Goal: Task Accomplishment & Management: Complete application form

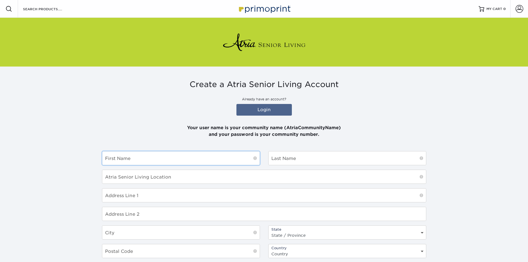
click at [119, 159] on input "text" at bounding box center [181, 158] width 158 height 14
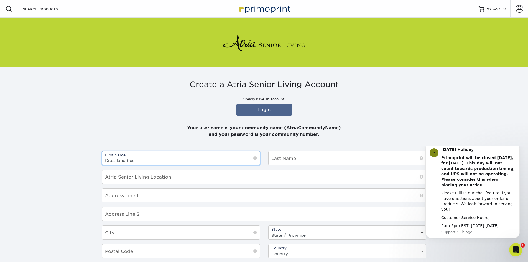
drag, startPoint x: 140, startPoint y: 162, endPoint x: 97, endPoint y: 163, distance: 43.3
click at [97, 163] on section "Create a Atria Senior Living Account Already have an account? Login Your user n…" at bounding box center [264, 211] width 528 height 288
paste input "s Estates Shuttle B"
drag, startPoint x: 169, startPoint y: 159, endPoint x: 145, endPoint y: 159, distance: 24.1
click at [145, 159] on input "Grasslands Estates Shuttle Bus" at bounding box center [181, 158] width 158 height 14
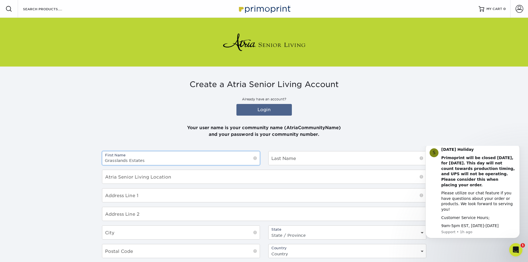
type input "Grasslands Estates"
click at [289, 160] on input "text" at bounding box center [348, 158] width 158 height 14
paste input "Shuttle Bus"
type input "Shuttle Bus"
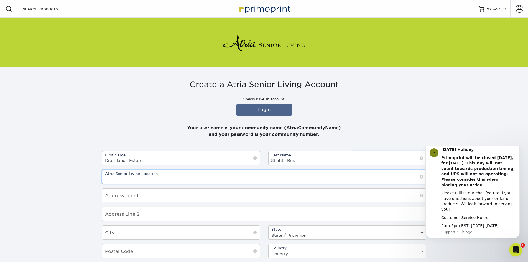
click at [123, 176] on input "text" at bounding box center [264, 177] width 324 height 14
type input "Holiday by Grassland"
drag, startPoint x: 148, startPoint y: 159, endPoint x: 103, endPoint y: 161, distance: 44.4
click at [103, 161] on input "Grasslands Estates" at bounding box center [181, 158] width 158 height 14
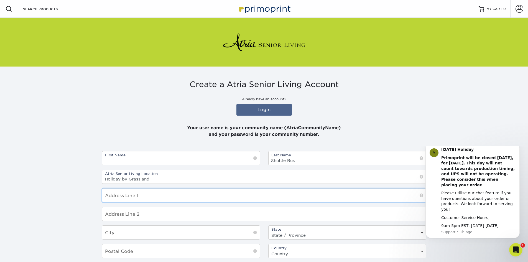
drag, startPoint x: 131, startPoint y: 194, endPoint x: 151, endPoint y: 196, distance: 19.2
click at [133, 194] on input "text" at bounding box center [264, 196] width 324 height 14
type input "10665 West 13th Street North"
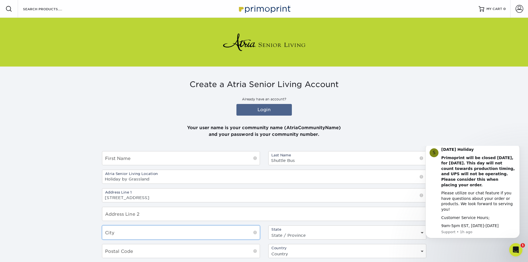
type input "Wichita"
select select "KS"
type input "67212"
select select "US"
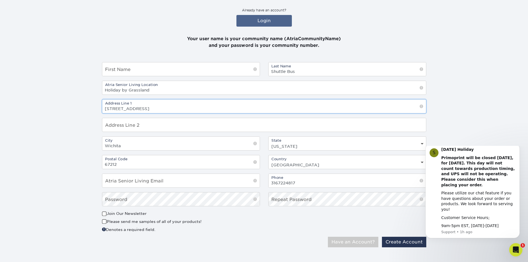
scroll to position [94, 0]
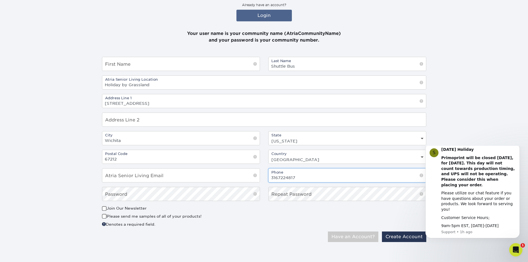
click at [304, 177] on input "3167224817" at bounding box center [348, 176] width 158 height 14
drag, startPoint x: 302, startPoint y: 176, endPoint x: 278, endPoint y: 177, distance: 24.1
click at [278, 177] on input "3167224817" at bounding box center [348, 176] width 158 height 14
type input "3162301579"
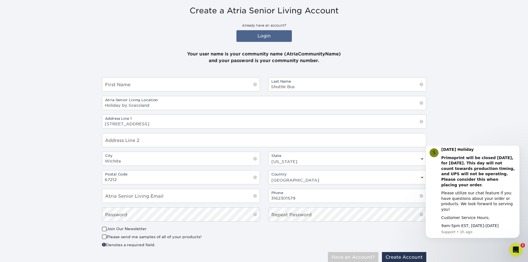
scroll to position [83, 0]
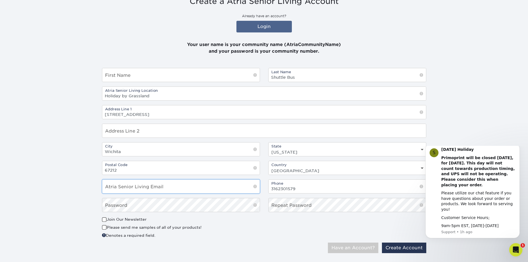
click at [161, 187] on input "email" at bounding box center [181, 187] width 158 height 14
click at [174, 187] on input "email" at bounding box center [181, 187] width 158 height 14
click at [161, 186] on input "email" at bounding box center [181, 187] width 158 height 14
click at [131, 187] on input "email" at bounding box center [181, 187] width 158 height 14
click at [85, 172] on section "Create a Atria Senior Living Account Already have an account? Login Your user n…" at bounding box center [264, 127] width 528 height 288
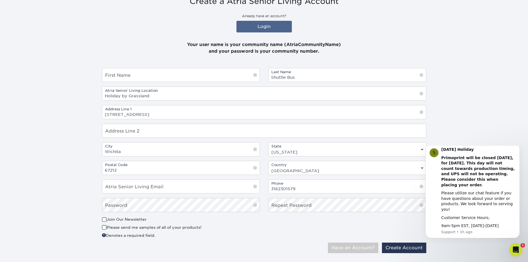
click at [300, 236] on div "0cAFcWeA7fjkU89rWLOqqSE1ZTJd6pgHTqxgDgIZatGHivD8uDjGvkVJONUDOPCgaCS6Zg9IIJdagl-…" at bounding box center [347, 228] width 166 height 22
click at [347, 250] on button "Have an Account?" at bounding box center [353, 248] width 50 height 11
click at [265, 25] on link "Login" at bounding box center [264, 27] width 55 height 12
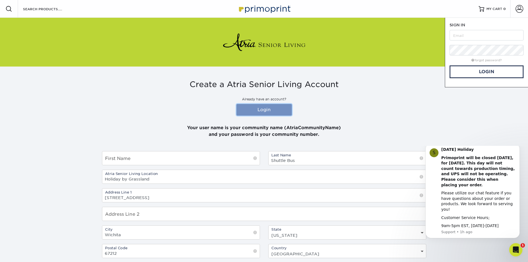
click at [263, 110] on link "Login" at bounding box center [264, 110] width 55 height 12
click at [382, 100] on p "Already have an account?" at bounding box center [264, 99] width 324 height 5
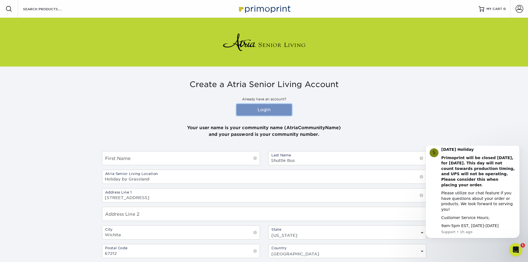
click at [272, 109] on link "Login" at bounding box center [264, 110] width 55 height 12
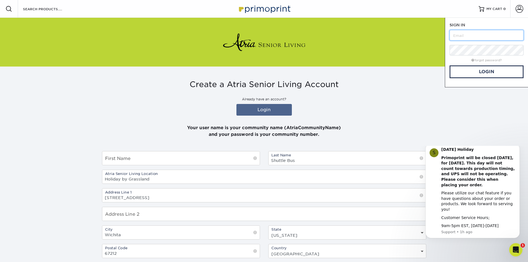
drag, startPoint x: 462, startPoint y: 40, endPoint x: 464, endPoint y: 36, distance: 5.0
click at [463, 37] on input "text" at bounding box center [487, 35] width 74 height 11
type input "[PERSON_NAME][EMAIL_ADDRESS][PERSON_NAME][DOMAIN_NAME]"
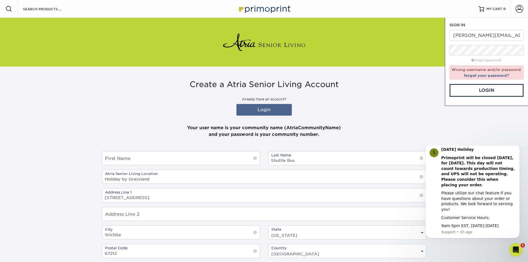
click at [417, 43] on div at bounding box center [264, 42] width 324 height 49
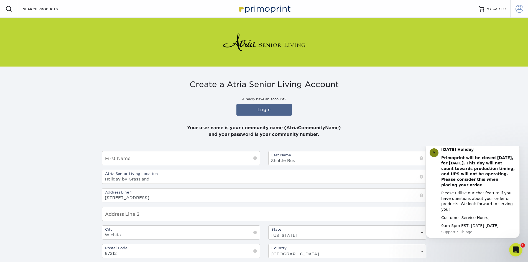
click at [519, 7] on span at bounding box center [520, 9] width 8 height 8
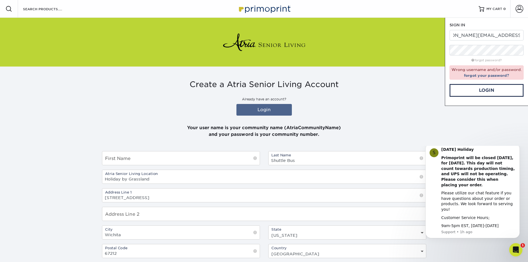
click at [341, 30] on div at bounding box center [264, 42] width 324 height 49
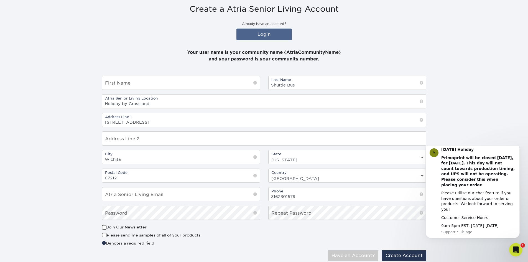
scroll to position [94, 0]
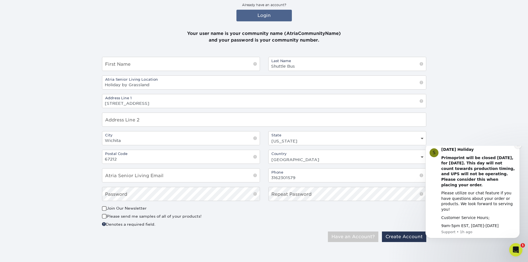
click at [517, 147] on icon "Dismiss notification" at bounding box center [518, 145] width 3 height 3
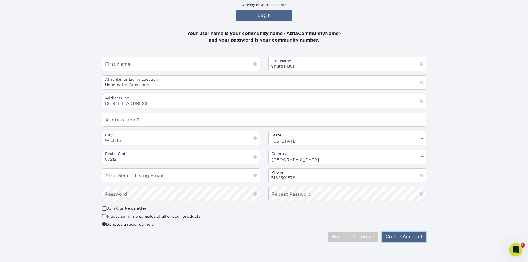
click at [399, 236] on button "Create Account" at bounding box center [404, 237] width 44 height 11
drag, startPoint x: 286, startPoint y: 66, endPoint x: 267, endPoint y: 66, distance: 19.1
click at [267, 66] on div "Last Name Shuttle Bus" at bounding box center [347, 64] width 166 height 14
click at [141, 64] on input "text" at bounding box center [181, 64] width 158 height 14
paste input "Shuttle"
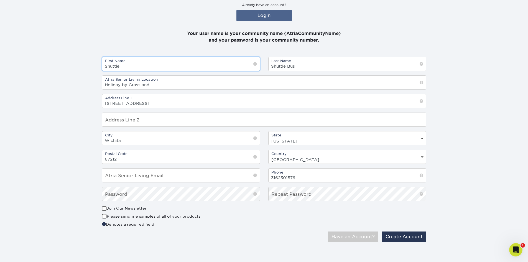
type input "Shuttle"
drag, startPoint x: 286, startPoint y: 64, endPoint x: 266, endPoint y: 66, distance: 20.3
click at [266, 66] on div "Last Name Shuttle Bus" at bounding box center [347, 64] width 166 height 14
type input "Bus"
click at [400, 236] on button "Create Account" at bounding box center [404, 237] width 44 height 11
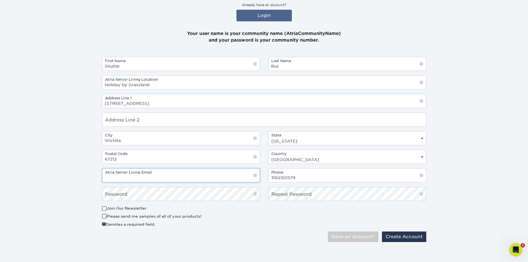
click at [120, 177] on input "email" at bounding box center [181, 176] width 158 height 14
type input "[PERSON_NAME][EMAIL_ADDRESS][PERSON_NAME][DOMAIN_NAME]"
click at [328, 232] on button "Have an Account?" at bounding box center [353, 237] width 50 height 11
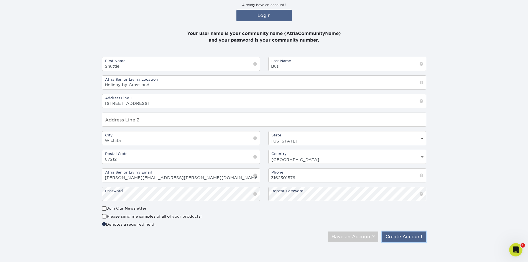
click at [402, 235] on button "Create Account" at bounding box center [404, 237] width 44 height 11
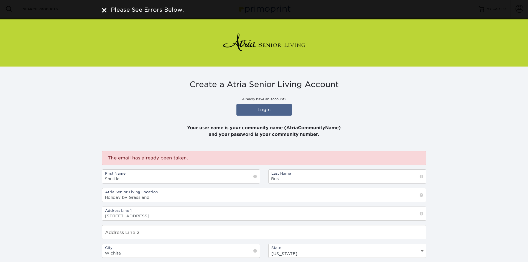
click at [387, 119] on p "Your user name is your community name (AtriaCommunityName) and your password is…" at bounding box center [264, 128] width 324 height 20
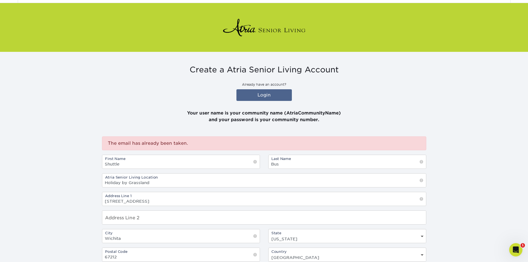
scroll to position [2, 0]
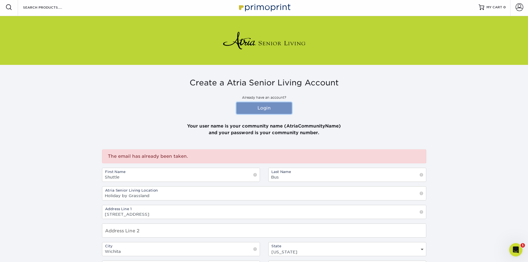
click at [261, 107] on link "Login" at bounding box center [264, 108] width 55 height 12
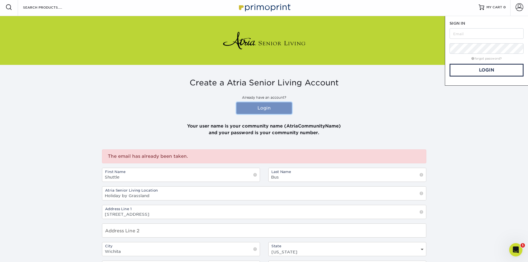
scroll to position [0, 0]
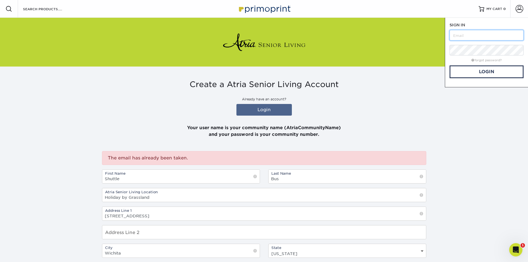
drag, startPoint x: 465, startPoint y: 35, endPoint x: 483, endPoint y: 35, distance: 18.0
click at [467, 35] on input "text" at bounding box center [487, 35] width 74 height 11
type input "[PERSON_NAME][EMAIL_ADDRESS][PERSON_NAME][DOMAIN_NAME]"
click at [489, 60] on link "forgot password?" at bounding box center [487, 61] width 30 height 4
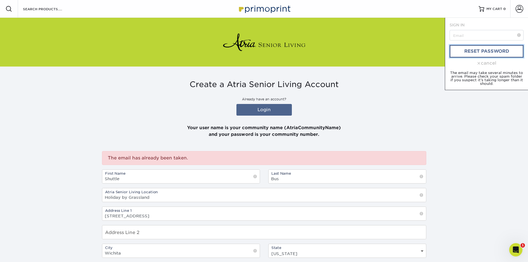
click at [487, 54] on link "reset password" at bounding box center [487, 51] width 74 height 13
drag, startPoint x: 463, startPoint y: 37, endPoint x: 466, endPoint y: 36, distance: 3.6
click at [464, 36] on input "text" at bounding box center [487, 35] width 74 height 11
click at [468, 35] on input "text" at bounding box center [487, 35] width 74 height 11
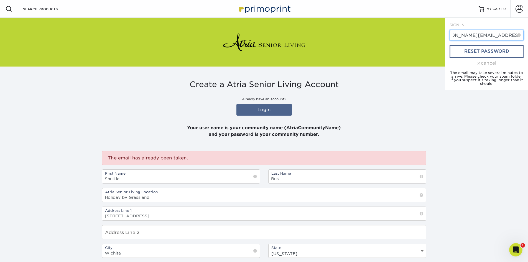
type input "[PERSON_NAME][EMAIL_ADDRESS][PERSON_NAME][DOMAIN_NAME]"
click at [482, 53] on link "reset password" at bounding box center [487, 51] width 74 height 13
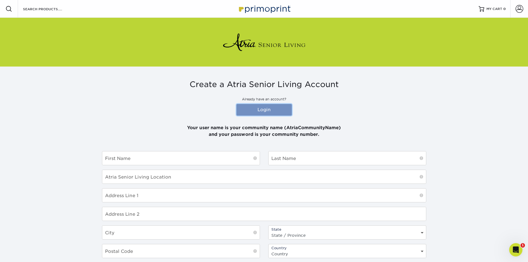
click at [263, 110] on link "Login" at bounding box center [264, 110] width 55 height 12
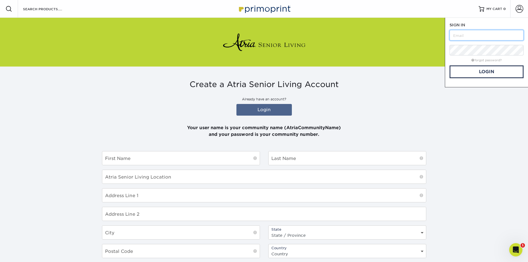
click at [461, 35] on input "text" at bounding box center [487, 35] width 74 height 11
type input "[PERSON_NAME][EMAIL_ADDRESS][PERSON_NAME][DOMAIN_NAME]"
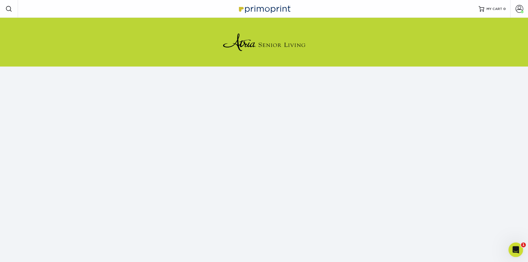
click at [516, 248] on icon "Open Intercom Messenger" at bounding box center [515, 249] width 9 height 9
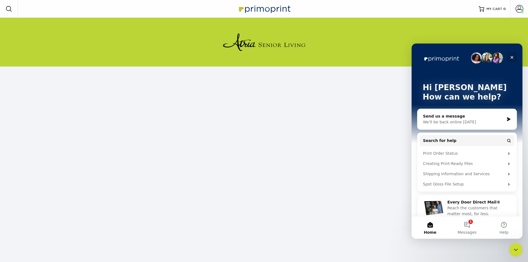
click at [511, 57] on icon "Close" at bounding box center [512, 57] width 4 height 4
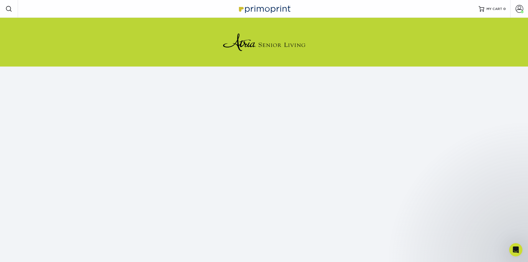
click at [438, 40] on div at bounding box center [264, 42] width 528 height 49
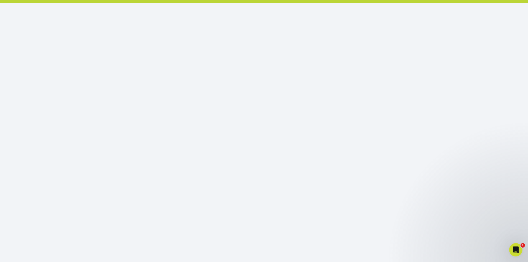
scroll to position [65, 0]
